Goal: Information Seeking & Learning: Find specific fact

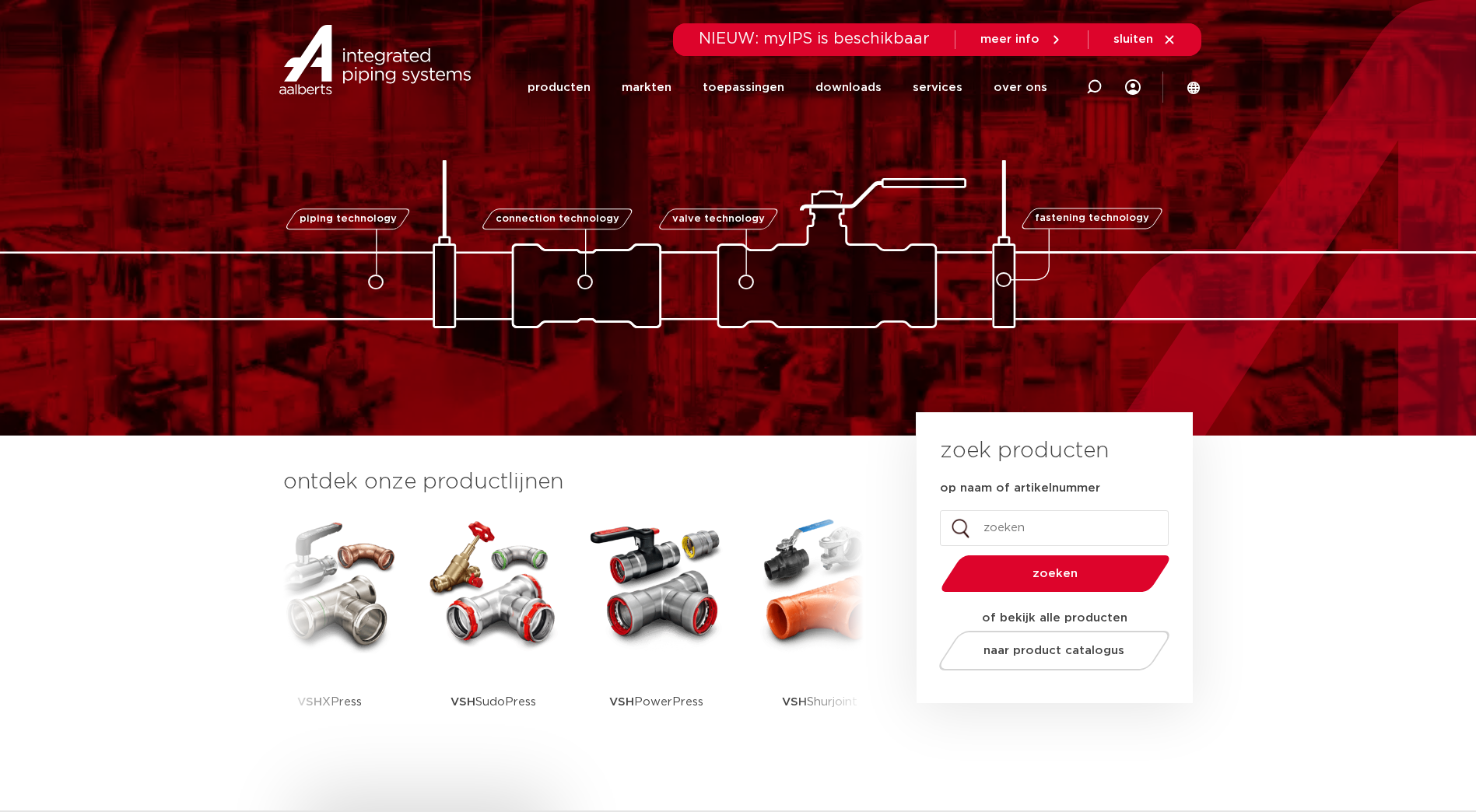
drag, startPoint x: 1099, startPoint y: 528, endPoint x: 1101, endPoint y: 536, distance: 8.2
click at [1101, 536] on input "op naam of artikelnummer" at bounding box center [1055, 528] width 229 height 36
paste input "6340004"
type input "6340004"
click at [934, 554] on button "zoeken" at bounding box center [1055, 574] width 242 height 39
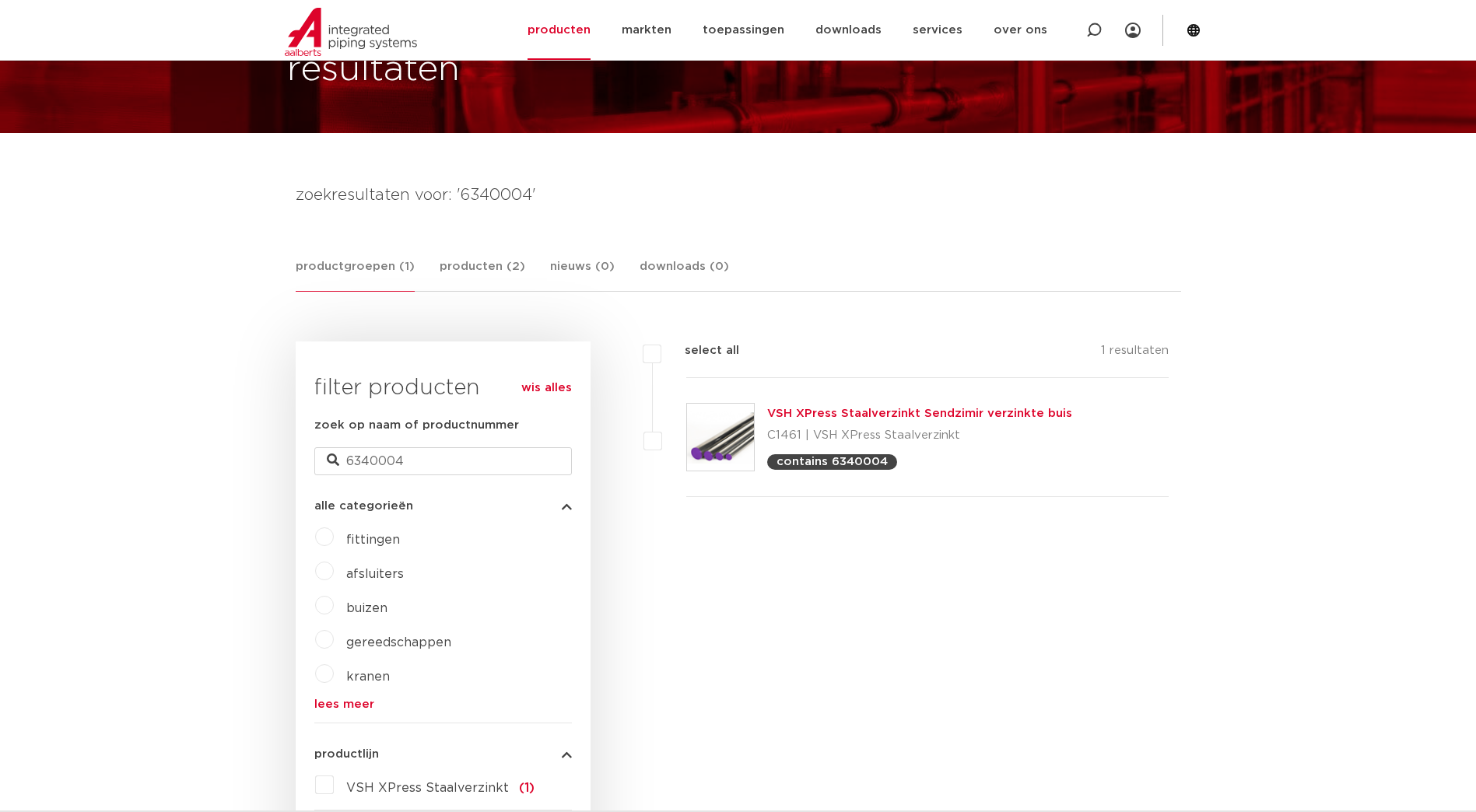
click at [878, 407] on link "VSH XPress Staalverzinkt Sendzimir verzinkte buis" at bounding box center [920, 413] width 305 height 12
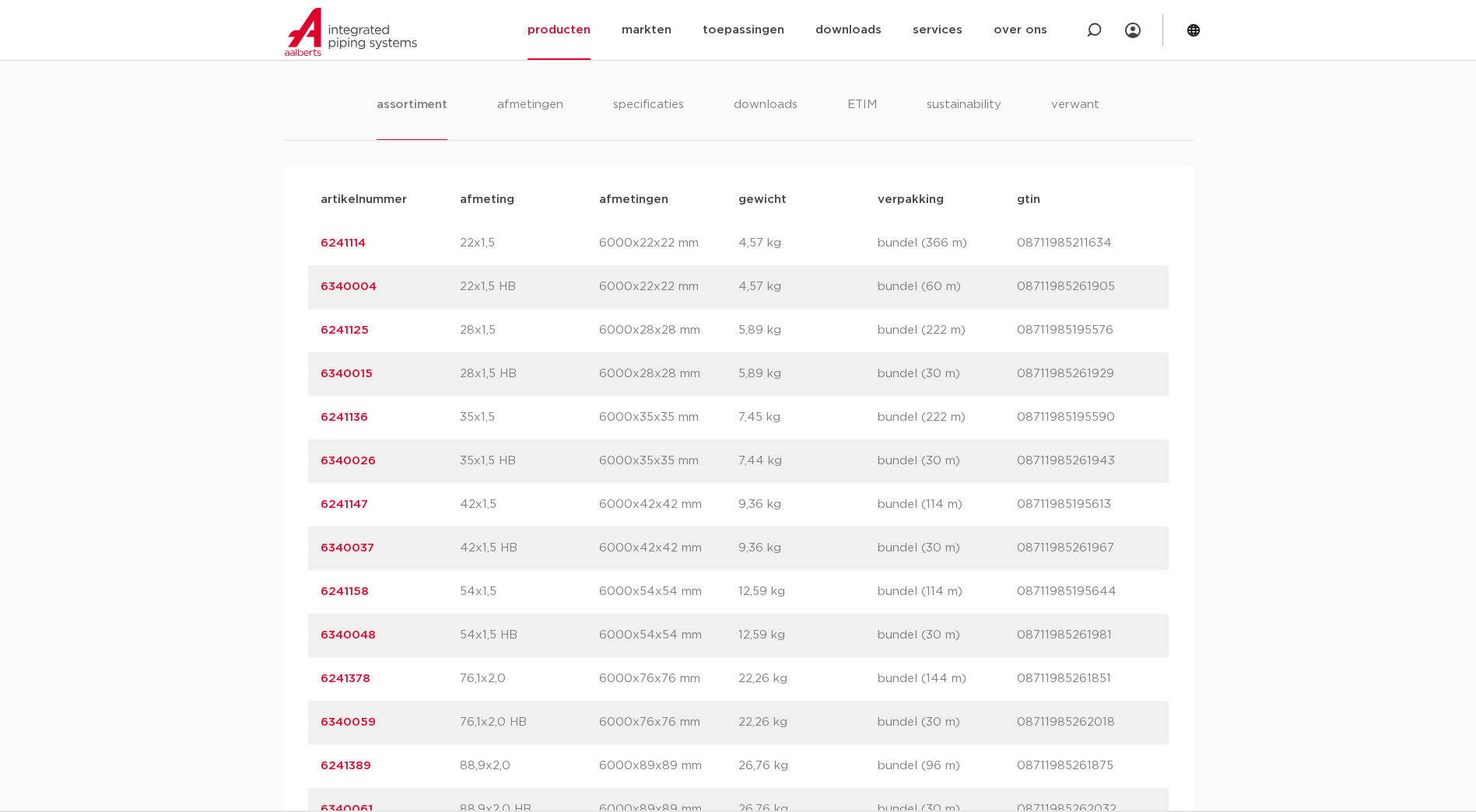
scroll to position [1011, 0]
